Goal: Task Accomplishment & Management: Use online tool/utility

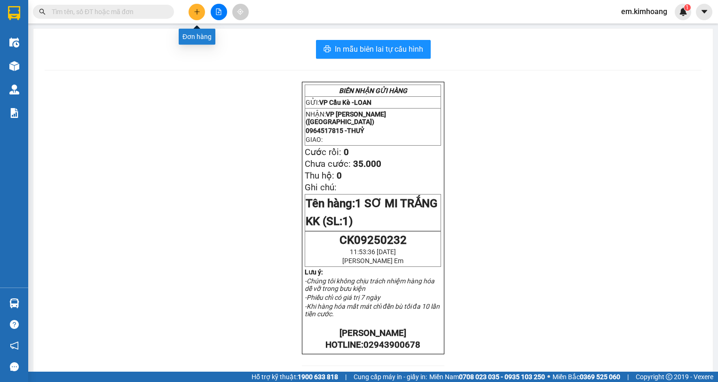
click at [195, 9] on icon "plus" at bounding box center [197, 11] width 7 height 7
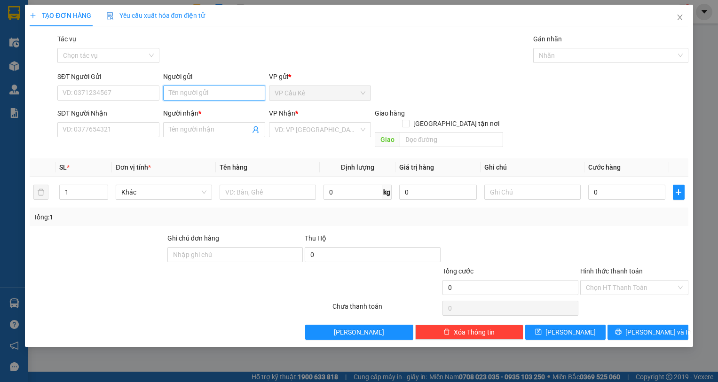
click at [239, 90] on input "Người gửi" at bounding box center [214, 93] width 102 height 15
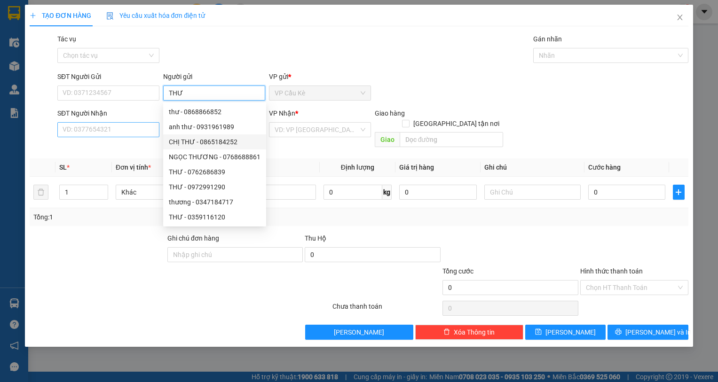
type input "THƯ"
click at [127, 127] on input "SĐT Người Nhận" at bounding box center [108, 129] width 102 height 15
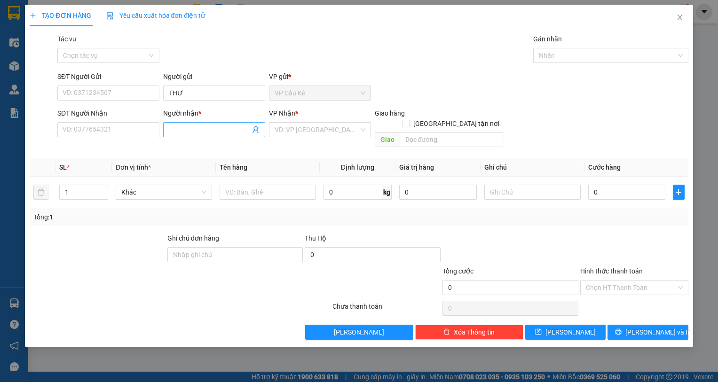
click at [228, 134] on input "Người nhận *" at bounding box center [209, 130] width 81 height 10
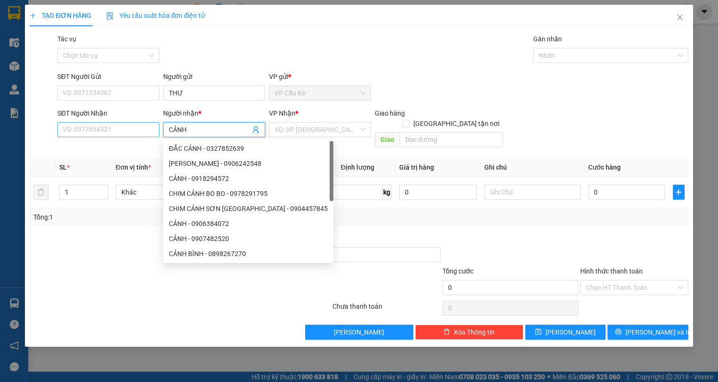
type input "CẢNH"
click at [138, 131] on input "SĐT Người Nhận" at bounding box center [108, 129] width 102 height 15
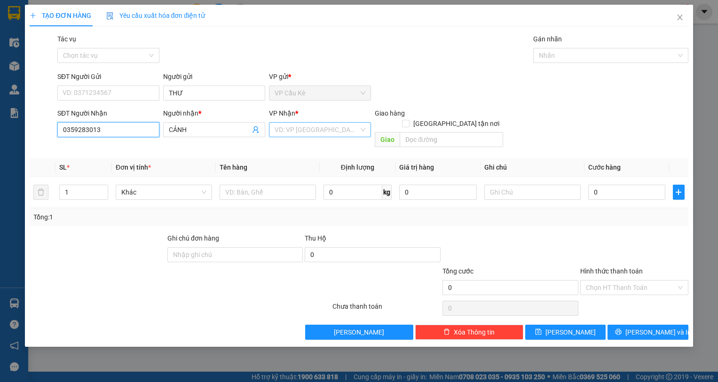
type input "0359283013"
drag, startPoint x: 291, startPoint y: 128, endPoint x: 302, endPoint y: 150, distance: 24.6
click at [291, 128] on input "search" at bounding box center [317, 130] width 84 height 14
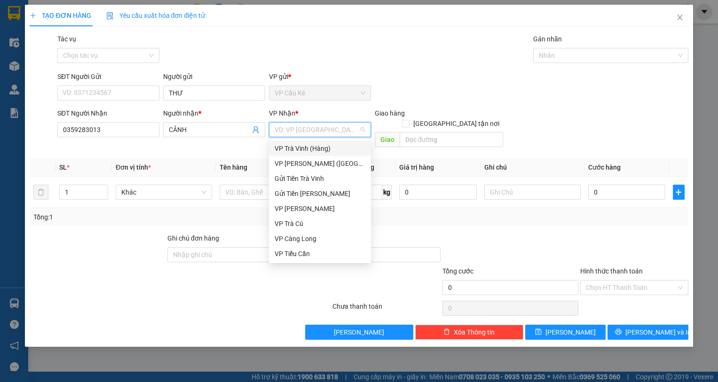
click at [334, 144] on div "VP Trà Vinh (Hàng)" at bounding box center [320, 148] width 91 height 10
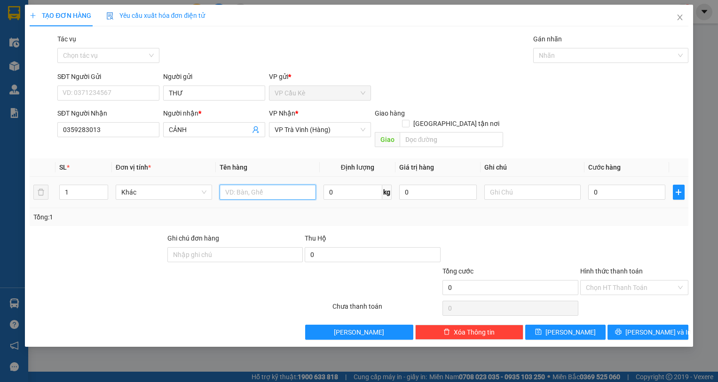
click at [267, 185] on input "text" at bounding box center [268, 192] width 96 height 15
type input "1 BỊT M TRẮNG"
click at [650, 185] on input "0" at bounding box center [628, 192] width 78 height 15
type input "2"
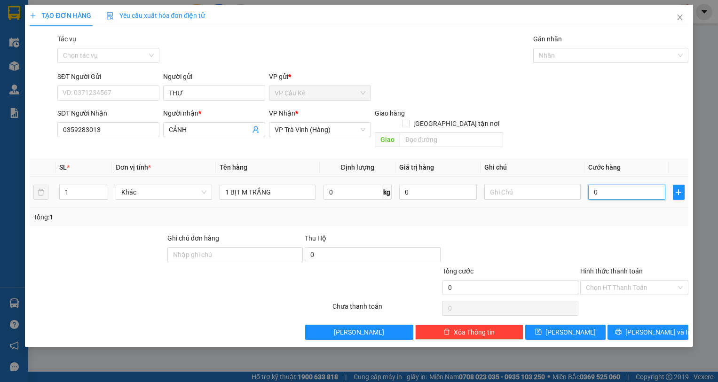
type input "2"
type input "25"
type input "25.000"
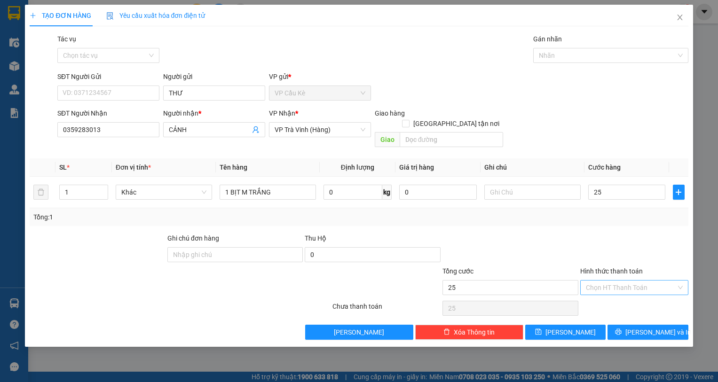
type input "25.000"
click at [651, 281] on input "Hình thức thanh toán" at bounding box center [631, 288] width 90 height 14
click at [653, 295] on div "Tại văn phòng" at bounding box center [634, 296] width 97 height 10
type input "0"
click at [654, 327] on span "[PERSON_NAME] và In" at bounding box center [659, 332] width 66 height 10
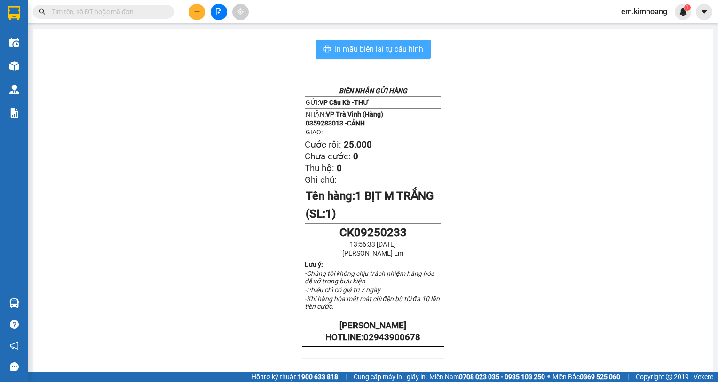
click at [346, 44] on span "In mẫu biên lai tự cấu hình" at bounding box center [379, 49] width 88 height 12
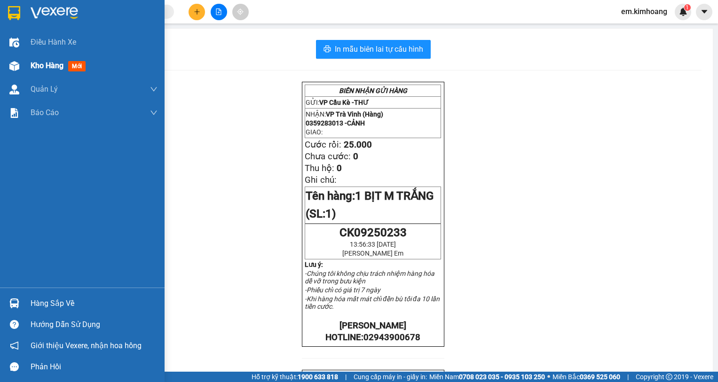
click at [32, 64] on span "Kho hàng" at bounding box center [47, 65] width 33 height 9
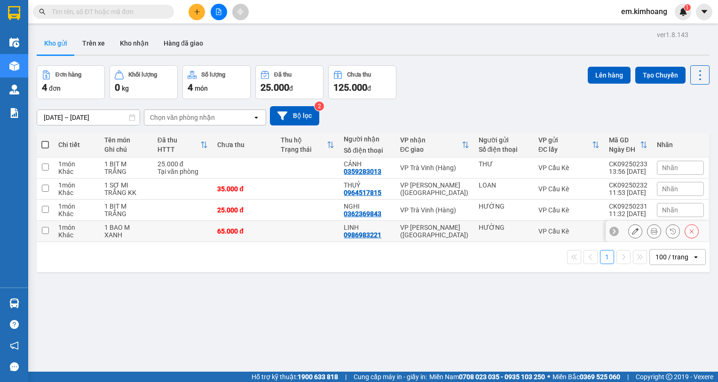
click at [597, 231] on td "VP Cầu Kè" at bounding box center [569, 231] width 71 height 21
checkbox input "true"
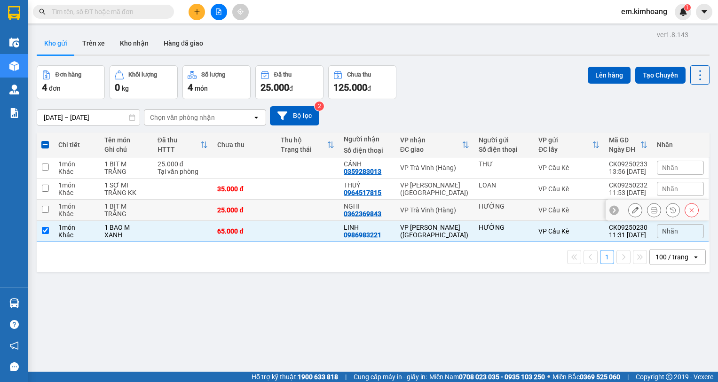
click at [587, 213] on div "VP Cầu Kè" at bounding box center [569, 211] width 61 height 8
checkbox input "true"
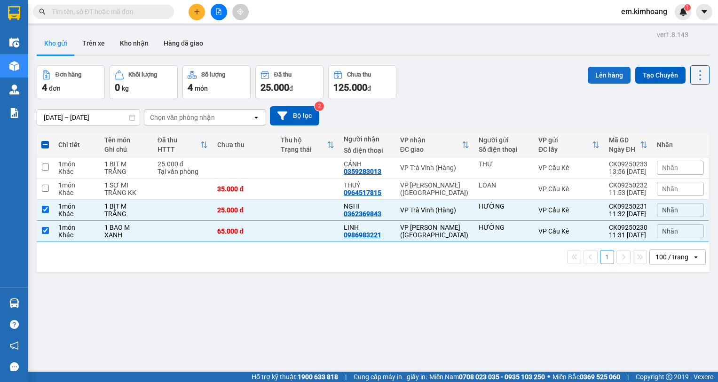
click at [596, 73] on button "Lên hàng" at bounding box center [609, 75] width 43 height 17
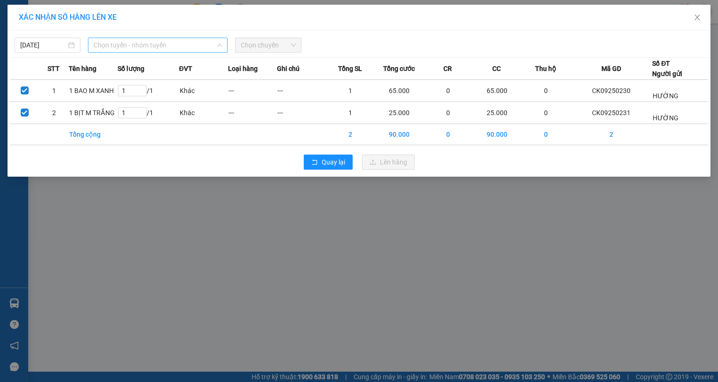
click at [122, 46] on span "Chọn tuyến - nhóm tuyến" at bounding box center [158, 45] width 128 height 14
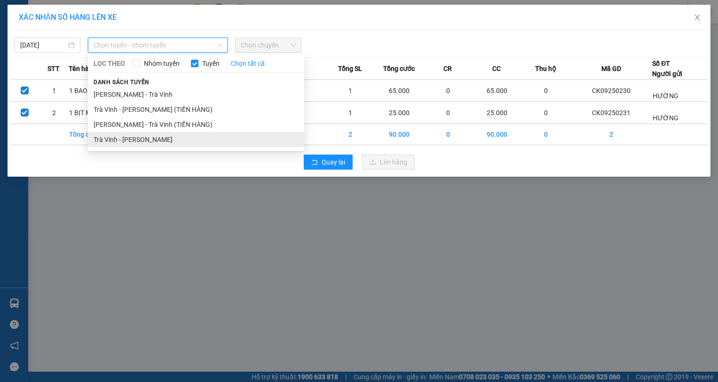
click at [152, 140] on li "Trà Vinh - [PERSON_NAME]" at bounding box center [196, 139] width 216 height 15
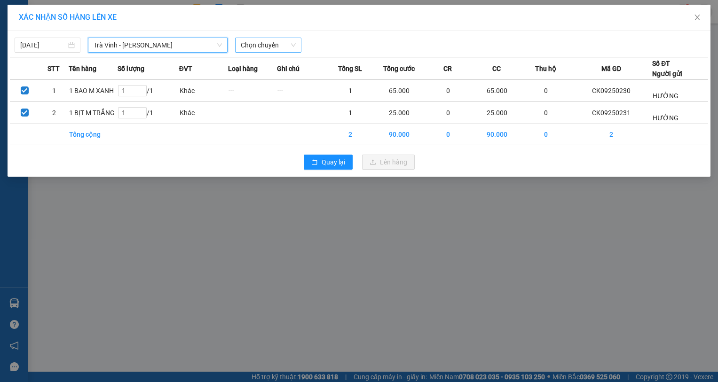
click at [264, 46] on span "Chọn chuyến" at bounding box center [268, 45] width 55 height 14
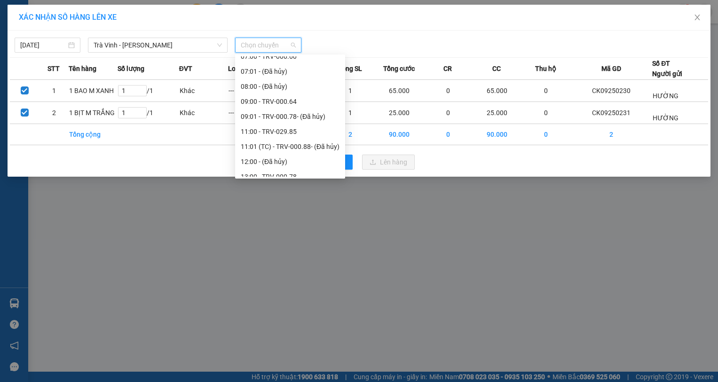
scroll to position [235, 0]
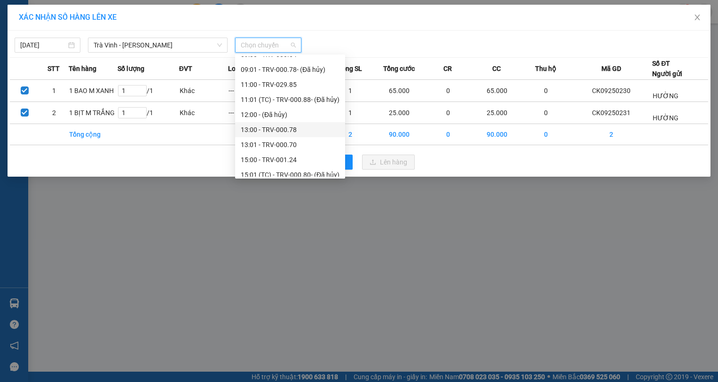
click at [298, 129] on div "13:00 - TRV-000.78" at bounding box center [290, 130] width 99 height 10
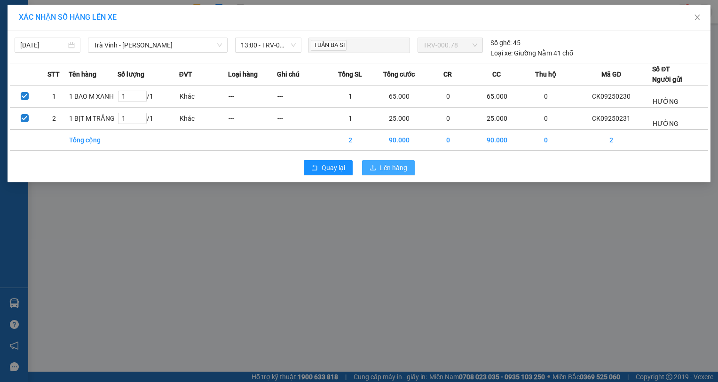
click at [384, 168] on span "Lên hàng" at bounding box center [393, 168] width 27 height 10
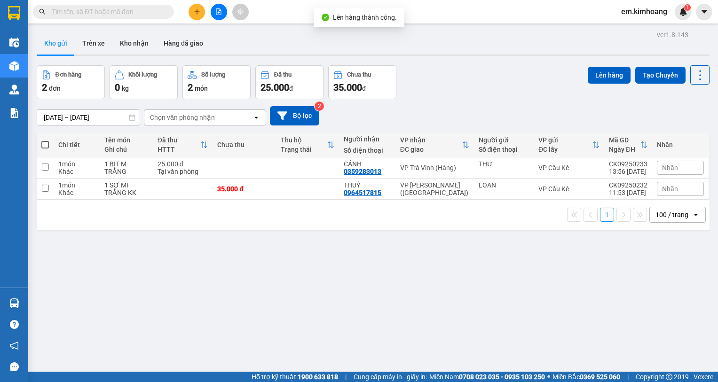
click at [46, 145] on span at bounding box center [45, 145] width 8 height 8
click at [45, 140] on input "checkbox" at bounding box center [45, 140] width 0 height 0
checkbox input "true"
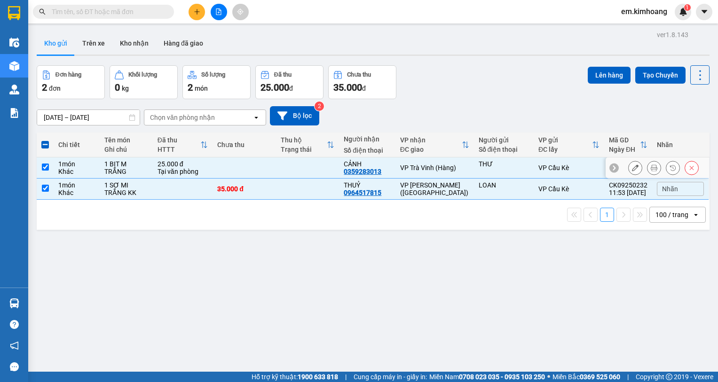
click at [43, 168] on input "checkbox" at bounding box center [45, 167] width 7 height 7
checkbox input "false"
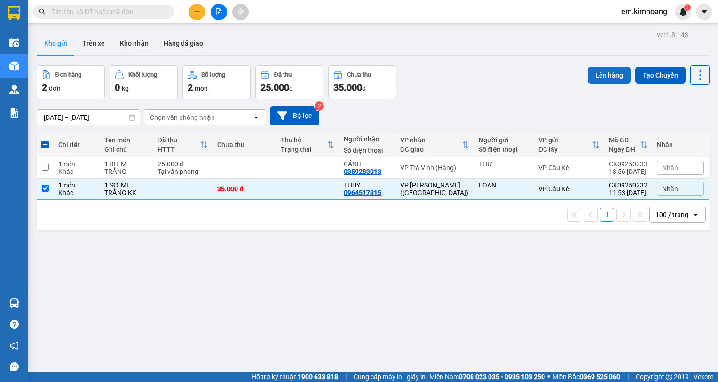
click at [602, 76] on button "Lên hàng" at bounding box center [609, 75] width 43 height 17
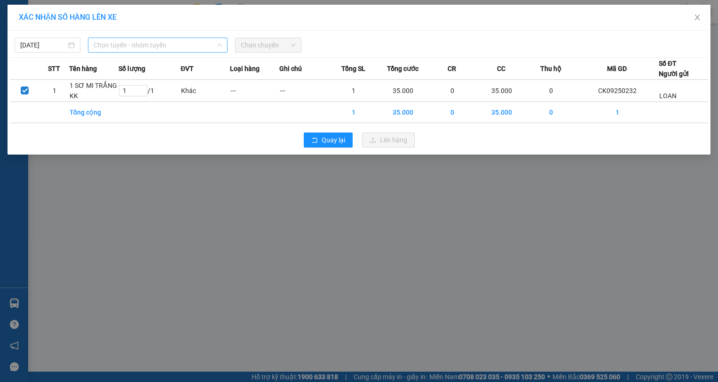
click at [166, 47] on span "Chọn tuyến - nhóm tuyến" at bounding box center [158, 45] width 128 height 14
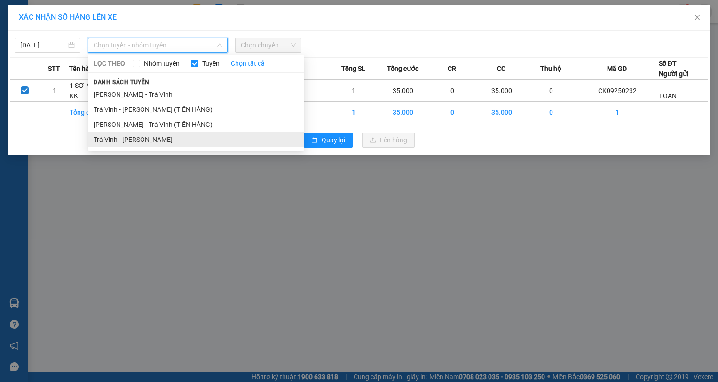
click at [182, 137] on li "Trà Vinh - [PERSON_NAME]" at bounding box center [196, 139] width 216 height 15
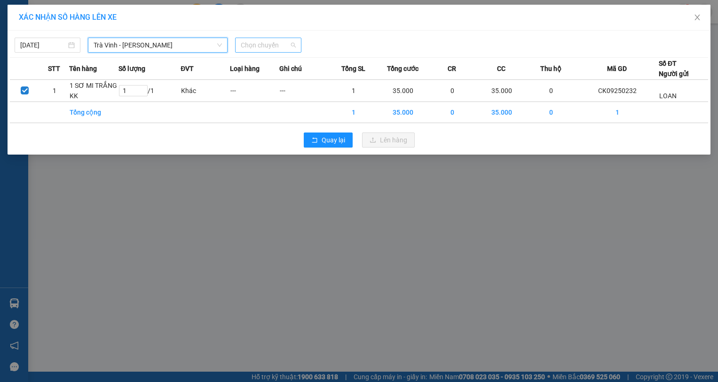
click at [286, 44] on span "Chọn chuyến" at bounding box center [268, 45] width 55 height 14
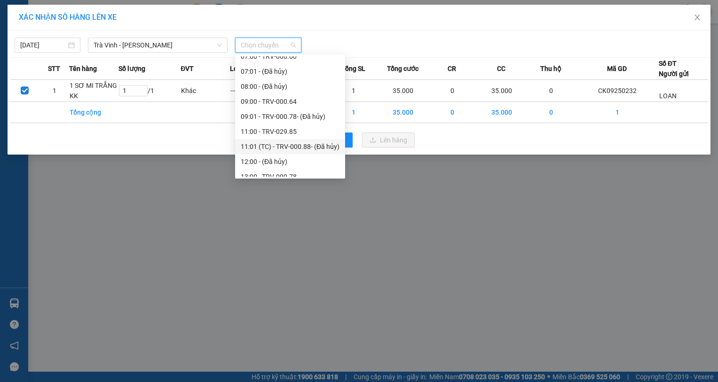
scroll to position [282, 0]
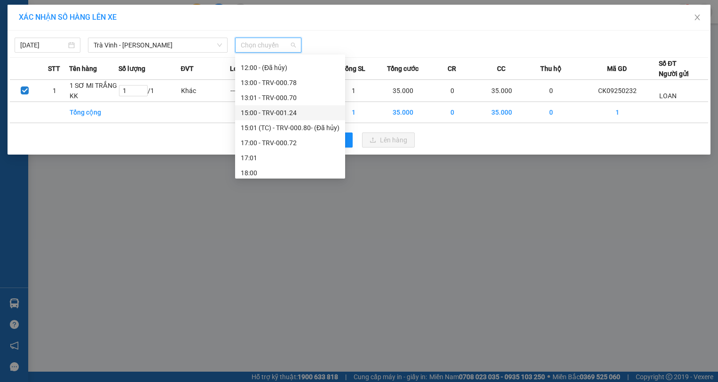
click at [299, 111] on div "15:00 - TRV-001.24" at bounding box center [290, 113] width 99 height 10
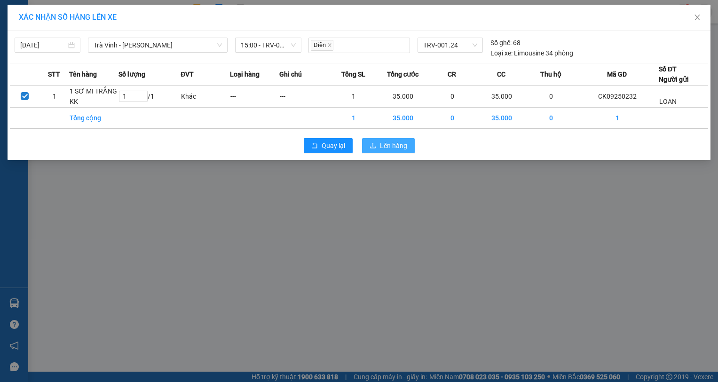
click at [390, 146] on span "Lên hàng" at bounding box center [393, 146] width 27 height 10
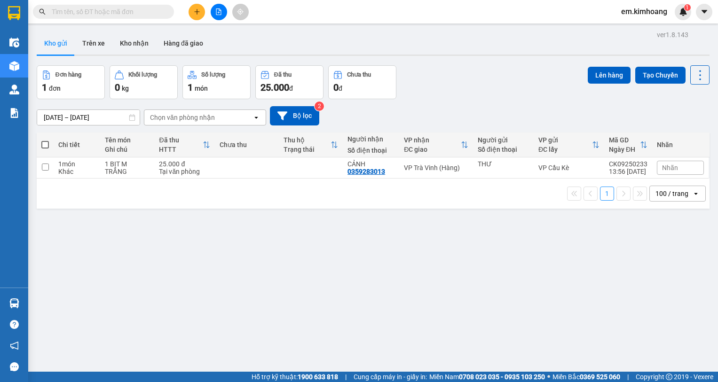
drag, startPoint x: 154, startPoint y: 382, endPoint x: -34, endPoint y: 382, distance: 188.7
click at [128, 40] on button "Kho nhận" at bounding box center [134, 43] width 44 height 23
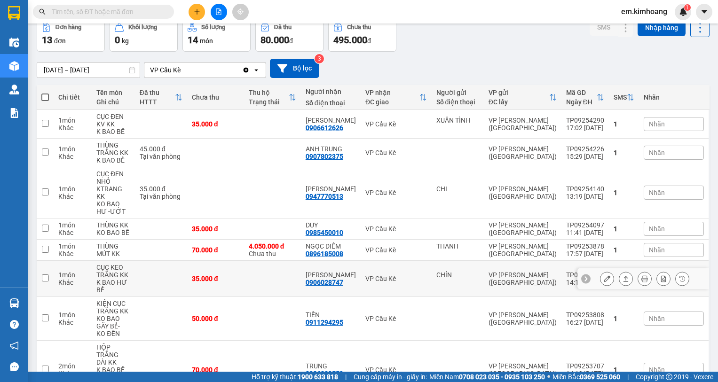
scroll to position [283, 0]
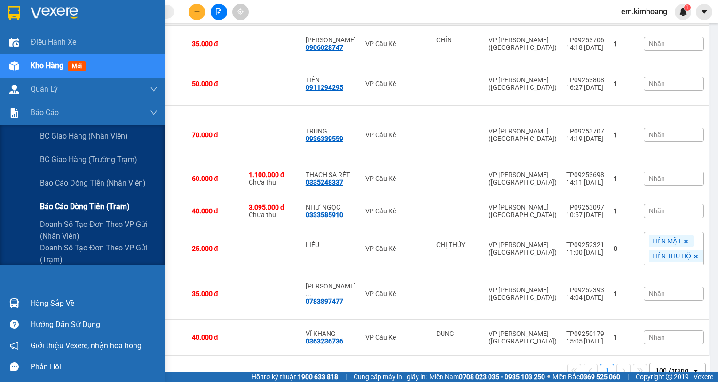
click at [79, 206] on span "Báo cáo dòng tiền (trạm)" at bounding box center [85, 207] width 90 height 12
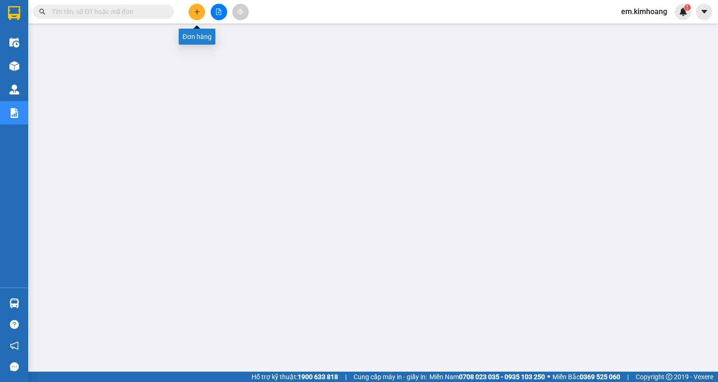
click at [194, 10] on icon "plus" at bounding box center [197, 11] width 7 height 7
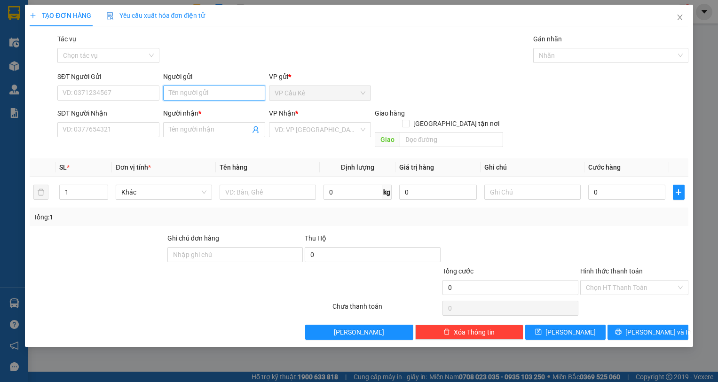
click at [252, 91] on input "Người gửi" at bounding box center [214, 93] width 102 height 15
type input "MỸ TRỌNG"
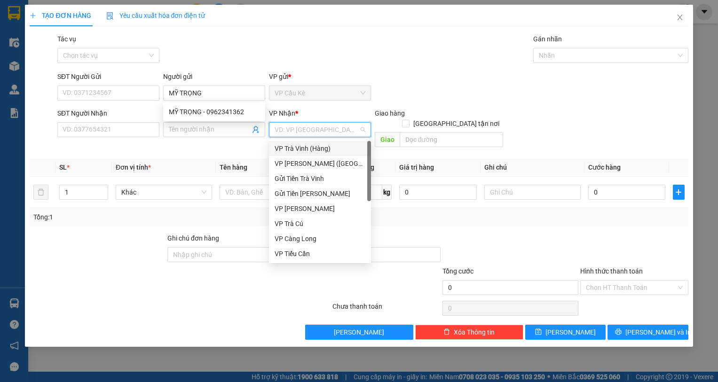
click at [335, 133] on input "search" at bounding box center [317, 130] width 84 height 14
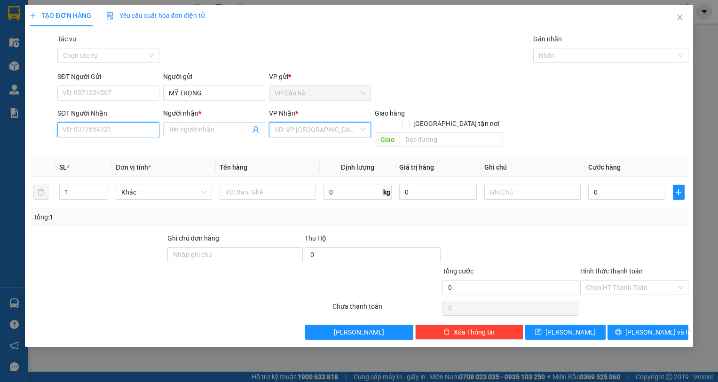
click at [124, 130] on input "SĐT Người Nhận" at bounding box center [108, 129] width 102 height 15
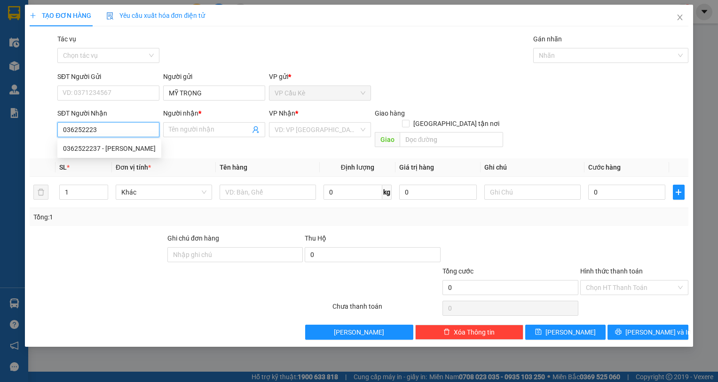
type input "0362522237"
click at [134, 146] on div "0362522237 - [PERSON_NAME]" at bounding box center [109, 148] width 93 height 10
type input "NGỌC YẾN"
type input "35.000"
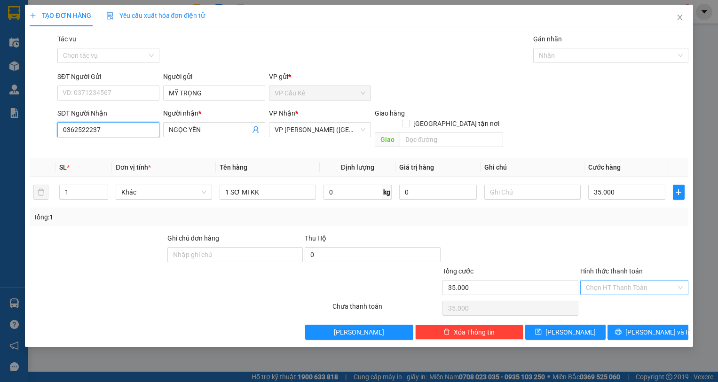
type input "0362522237"
click at [641, 281] on input "Hình thức thanh toán" at bounding box center [631, 288] width 90 height 14
click at [645, 294] on div "Tại văn phòng" at bounding box center [634, 296] width 97 height 10
type input "0"
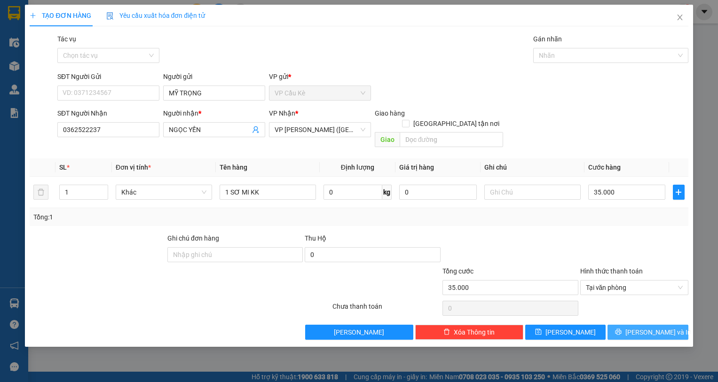
click at [645, 327] on span "[PERSON_NAME] và In" at bounding box center [659, 332] width 66 height 10
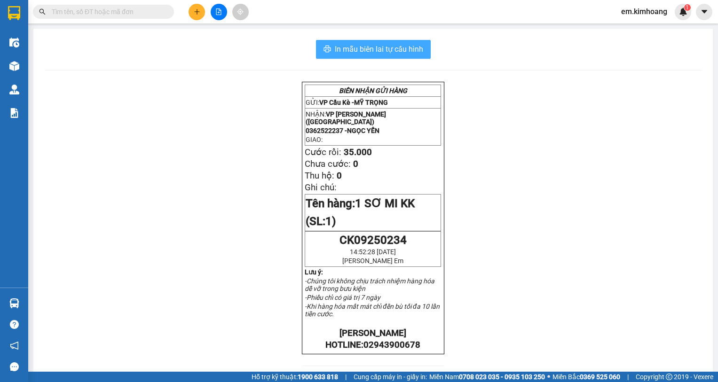
click at [373, 46] on span "In mẫu biên lai tự cấu hình" at bounding box center [379, 49] width 88 height 12
click at [165, 116] on div "BIÊN NHẬN GỬI HÀNG GỬI: VP Cầu Kè - MỸ TRỌNG NHẬN: VP [PERSON_NAME] (Hàng) 0362…" at bounding box center [373, 349] width 657 height 535
click at [106, 256] on div "BIÊN NHẬN GỬI HÀNG GỬI: VP Cầu Kè - MỸ TRỌNG NHẬN: VP [PERSON_NAME] (Hàng) 0362…" at bounding box center [373, 349] width 657 height 535
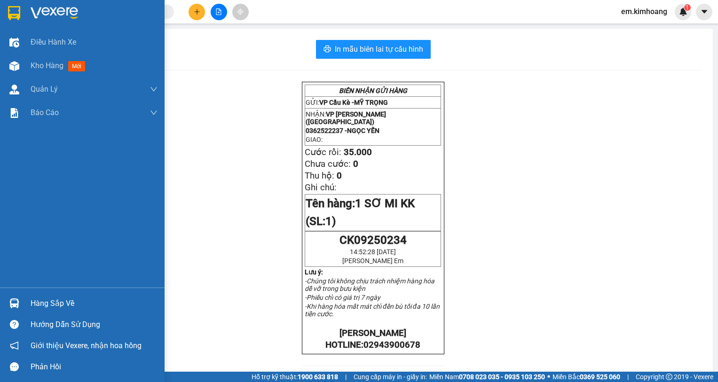
click at [15, 303] on img at bounding box center [14, 304] width 10 height 10
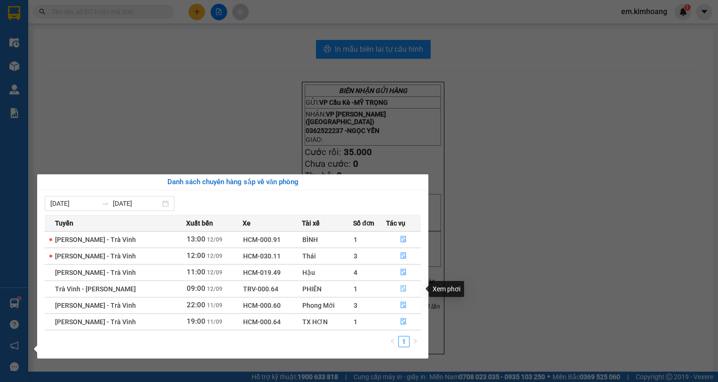
click at [407, 289] on button "button" at bounding box center [404, 289] width 34 height 15
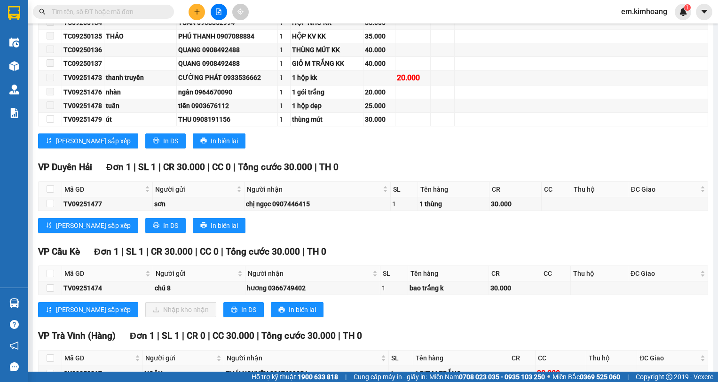
scroll to position [574, 0]
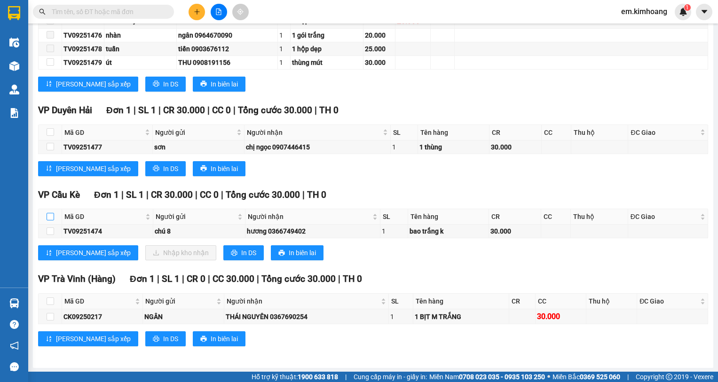
click at [49, 215] on input "checkbox" at bounding box center [51, 217] width 8 height 8
checkbox input "true"
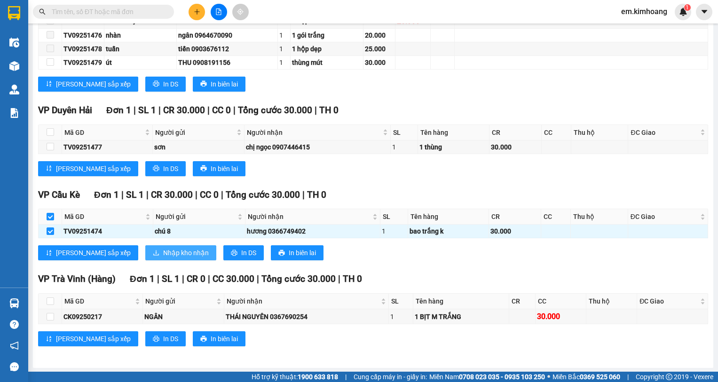
click at [163, 250] on span "Nhập kho nhận" at bounding box center [186, 253] width 46 height 10
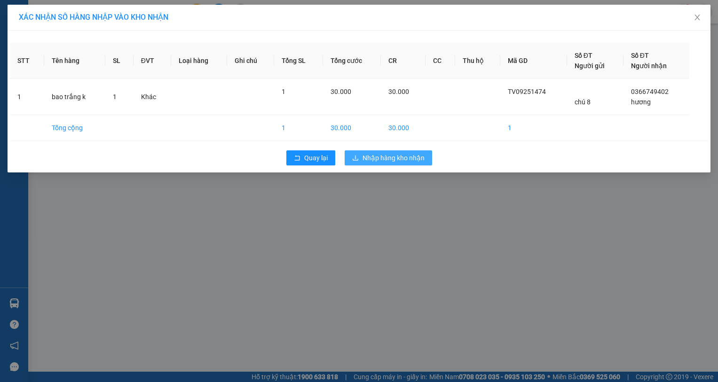
click at [375, 158] on span "Nhập hàng kho nhận" at bounding box center [394, 158] width 62 height 10
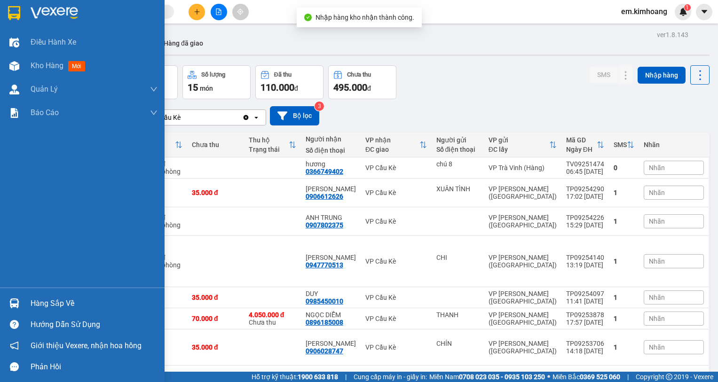
click at [14, 300] on img at bounding box center [14, 304] width 10 height 10
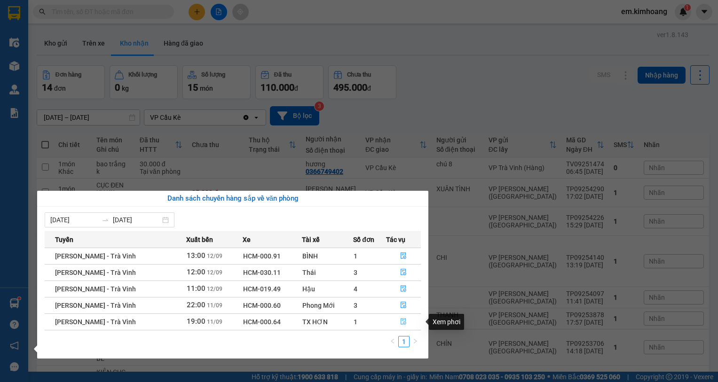
click at [404, 322] on icon "file-done" at bounding box center [404, 322] width 6 height 7
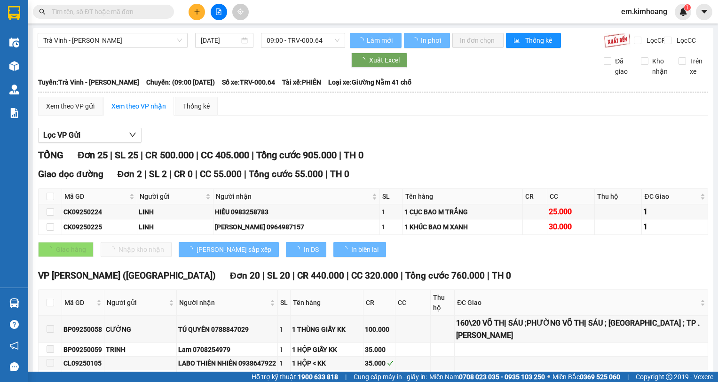
scroll to position [282, 0]
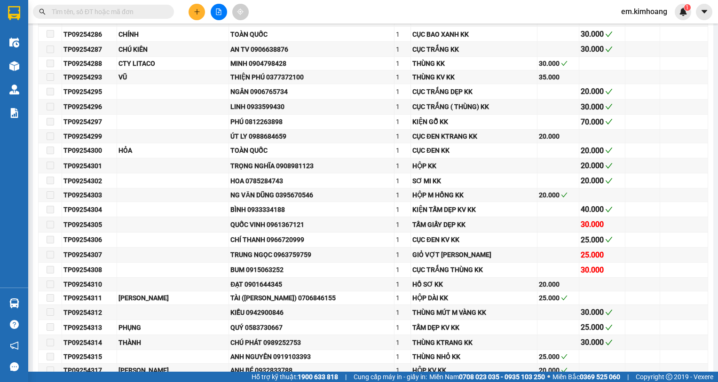
type input "[DATE]"
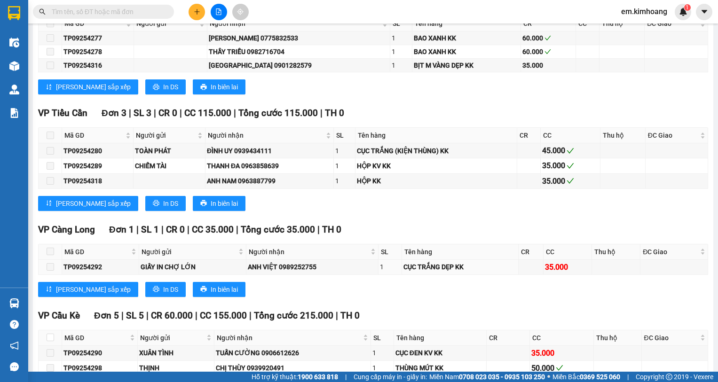
scroll to position [1187, 0]
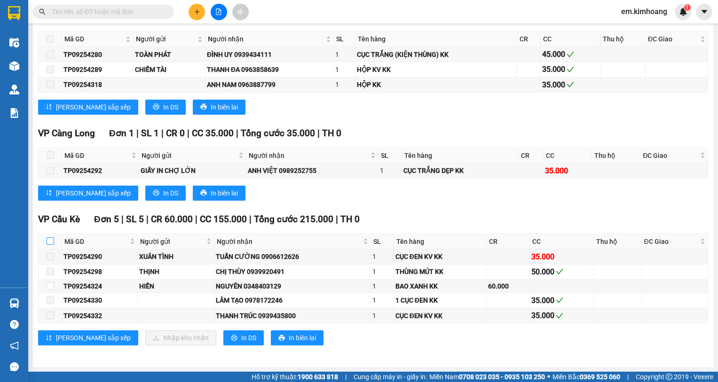
click at [51, 241] on input "checkbox" at bounding box center [51, 242] width 8 height 8
checkbox input "true"
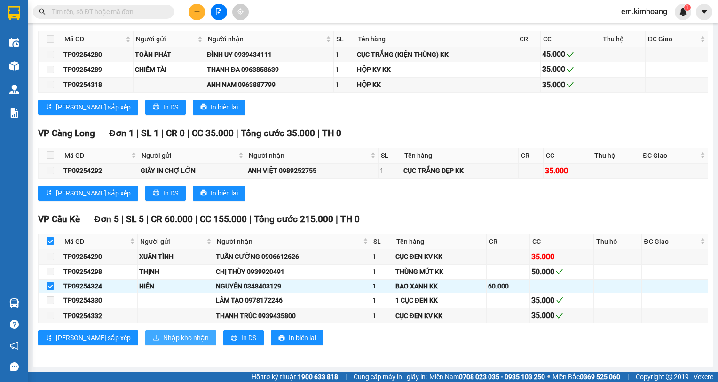
click at [163, 333] on span "Nhập kho nhận" at bounding box center [186, 338] width 46 height 10
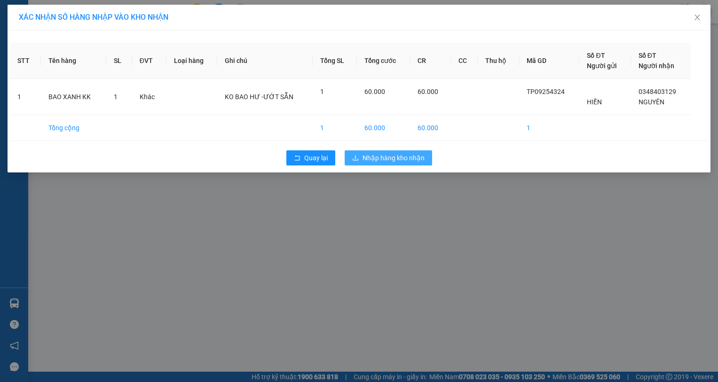
click at [406, 157] on span "Nhập hàng kho nhận" at bounding box center [394, 158] width 62 height 10
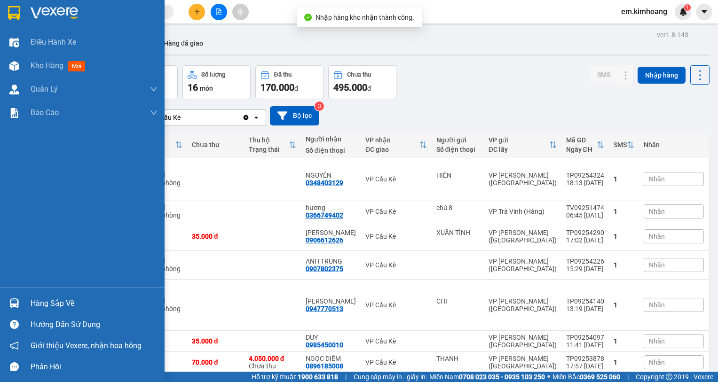
click at [14, 302] on img at bounding box center [14, 304] width 10 height 10
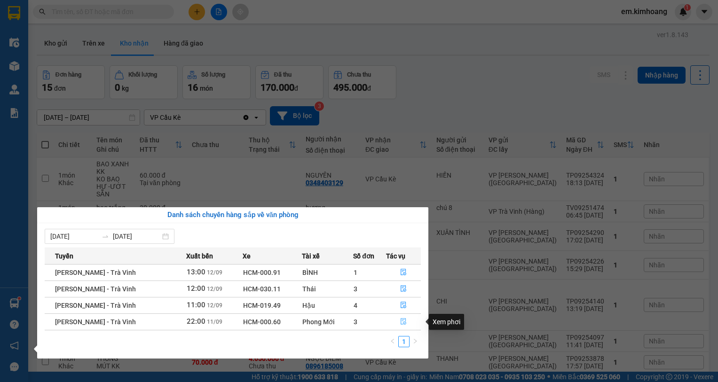
click at [403, 321] on icon "file-done" at bounding box center [403, 322] width 7 height 7
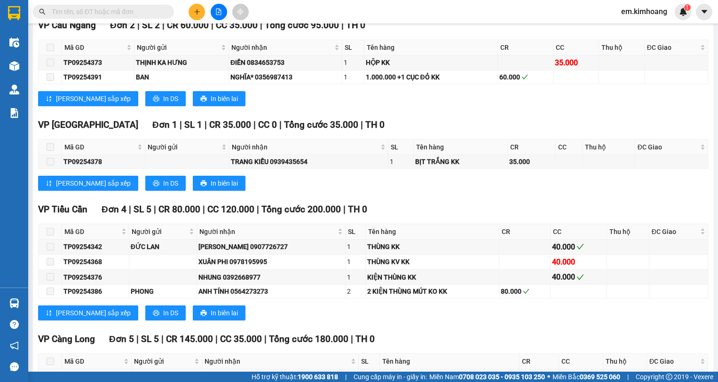
scroll to position [1277, 0]
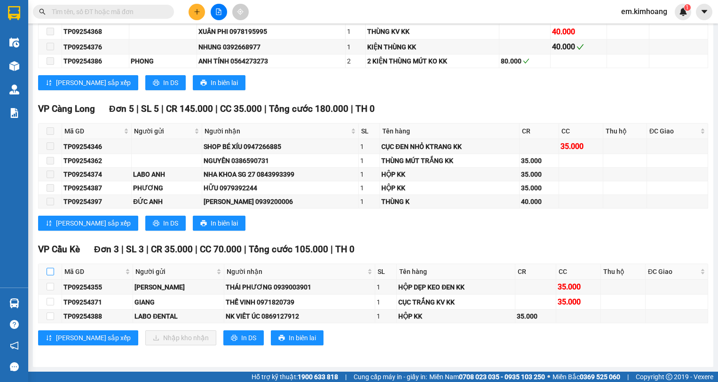
click at [51, 272] on input "checkbox" at bounding box center [51, 272] width 8 height 8
checkbox input "true"
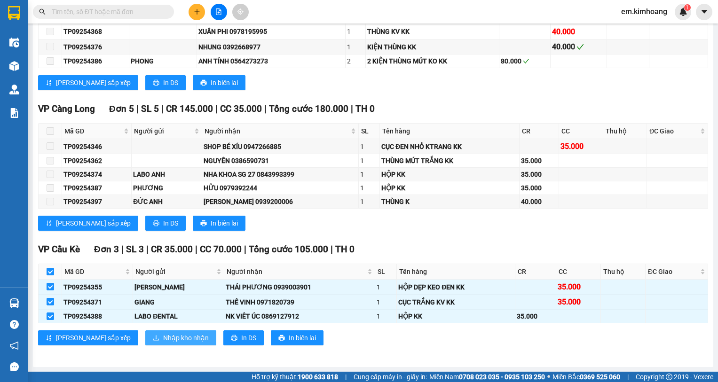
click at [145, 340] on button "Nhập kho nhận" at bounding box center [180, 338] width 71 height 15
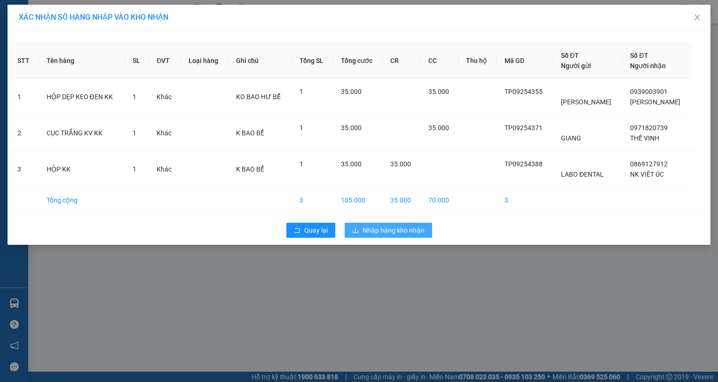
click at [369, 230] on span "Nhập hàng kho nhận" at bounding box center [394, 230] width 62 height 10
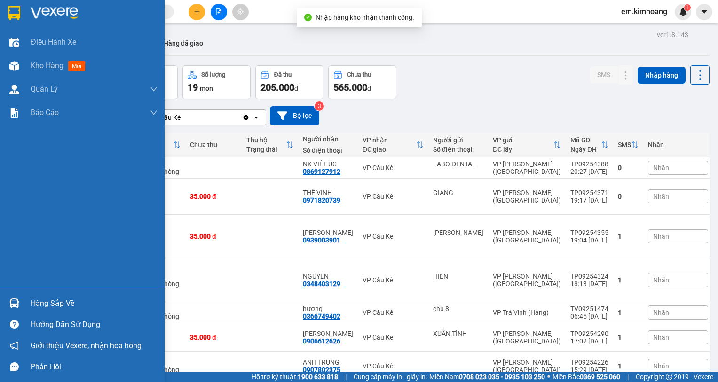
drag, startPoint x: 18, startPoint y: 302, endPoint x: 55, endPoint y: 302, distance: 36.2
click at [19, 302] on img at bounding box center [14, 304] width 10 height 10
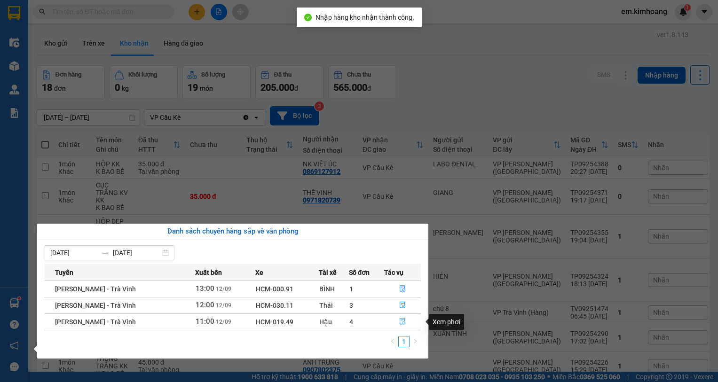
click at [403, 322] on icon "file-done" at bounding box center [403, 322] width 6 height 7
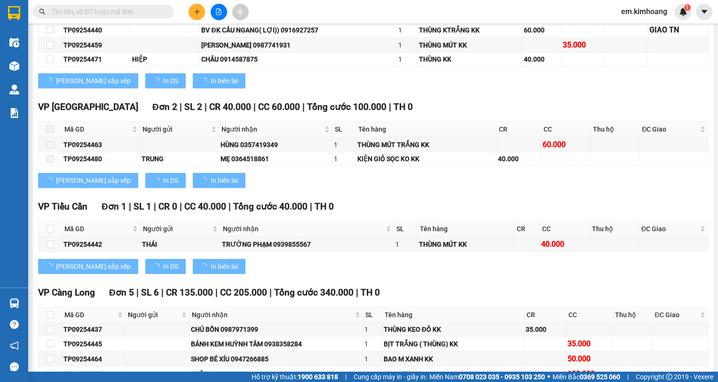
type input "[DATE]"
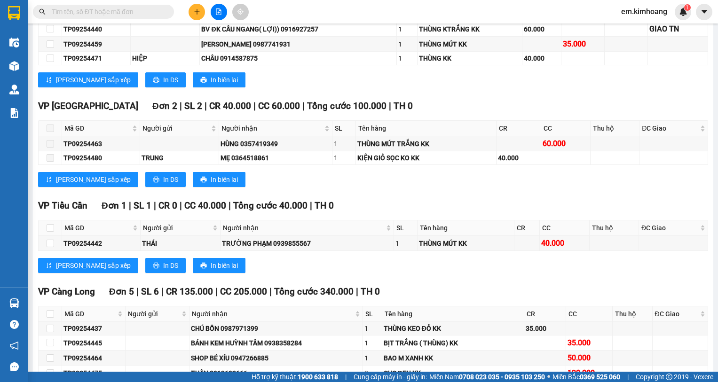
scroll to position [1052, 0]
